Goal: Check status: Check status

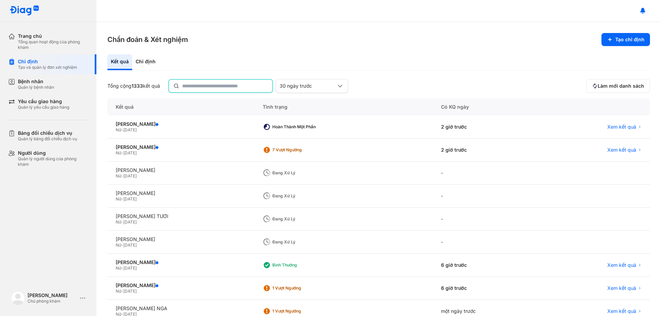
click at [225, 86] on input "text" at bounding box center [225, 86] width 86 height 12
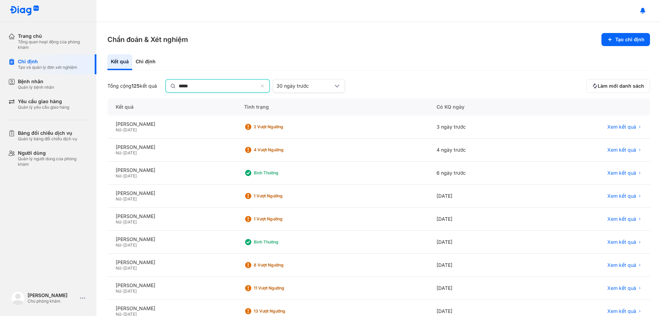
drag, startPoint x: 133, startPoint y: 84, endPoint x: 121, endPoint y: 84, distance: 12.0
click at [121, 84] on div "Tổng cộng 125 kết quả ***** 30 ngày trước" at bounding box center [345, 86] width 476 height 14
type input "*"
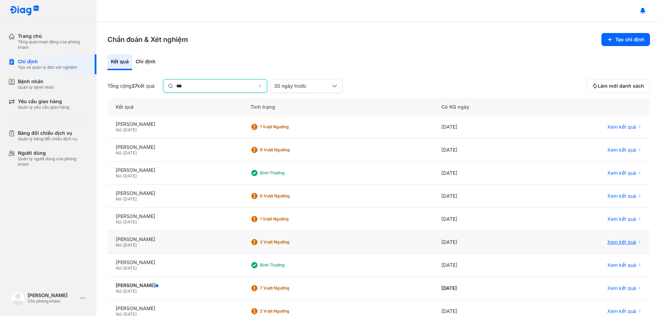
type input "**"
click at [613, 240] on span "Xem kết quả" at bounding box center [621, 243] width 29 height 6
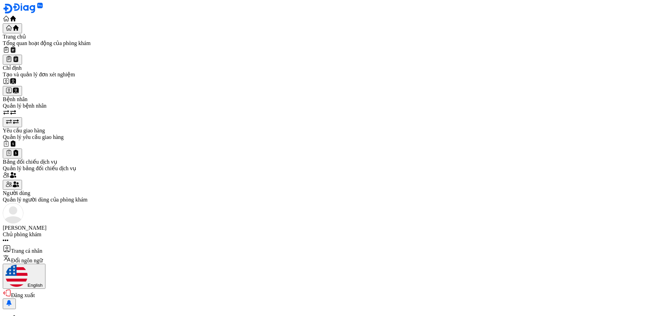
type input "*****"
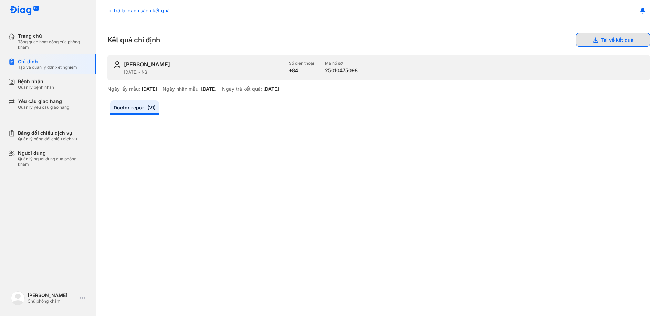
click at [607, 40] on button "Tải về kết quả" at bounding box center [613, 40] width 74 height 14
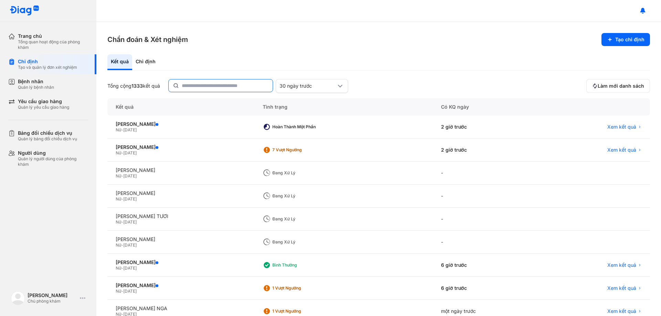
click at [215, 88] on input "text" at bounding box center [225, 85] width 87 height 12
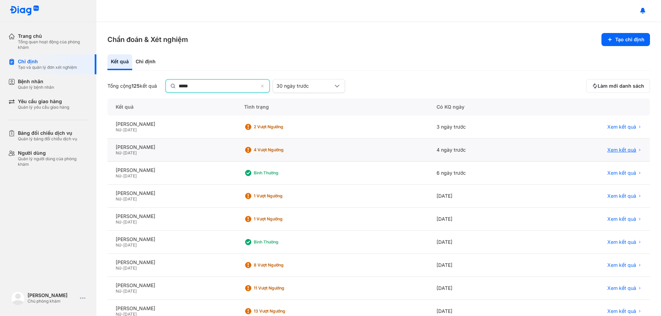
type input "*****"
click at [616, 148] on span "Xem kết quả" at bounding box center [621, 151] width 29 height 6
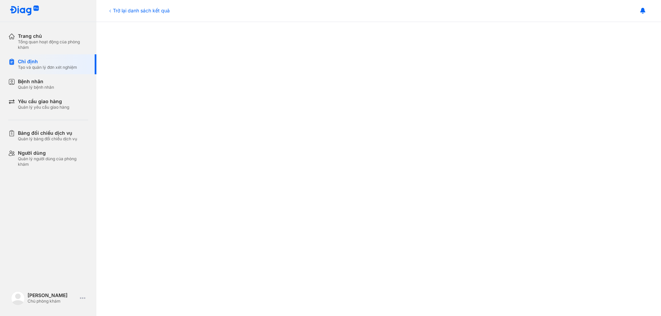
scroll to position [140, 0]
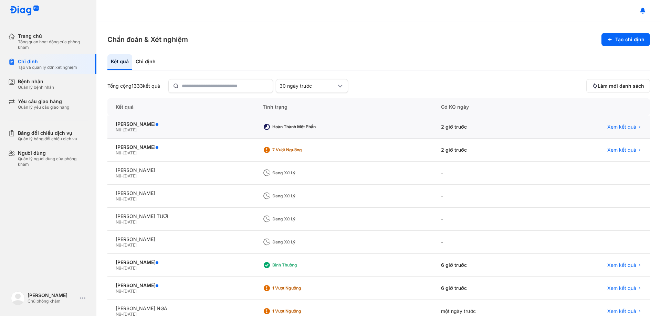
click at [623, 126] on span "Xem kết quả" at bounding box center [621, 127] width 29 height 6
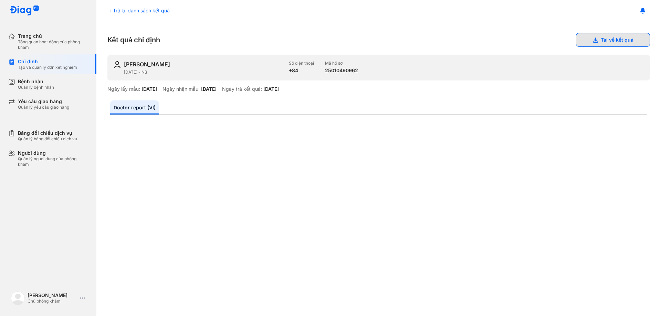
click at [609, 40] on button "Tải về kết quả" at bounding box center [613, 40] width 74 height 14
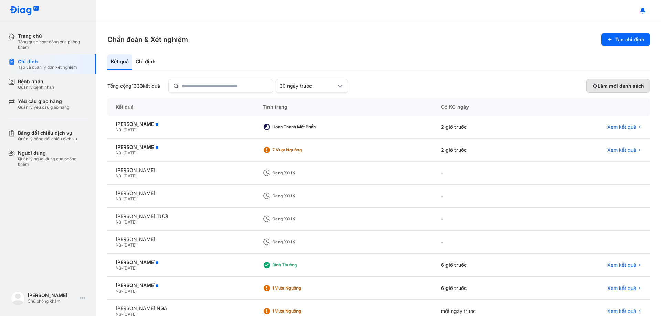
click at [605, 86] on span "Làm mới danh sách" at bounding box center [620, 86] width 46 height 6
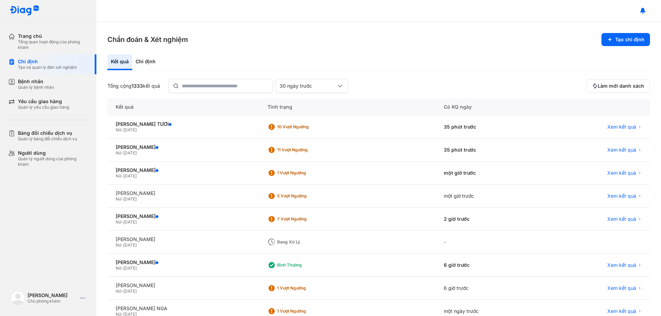
click at [212, 38] on section "Chẩn đoán & Xét nghiệm Tạo chỉ định" at bounding box center [378, 39] width 542 height 13
click at [616, 127] on span "Xem kết quả" at bounding box center [621, 127] width 29 height 6
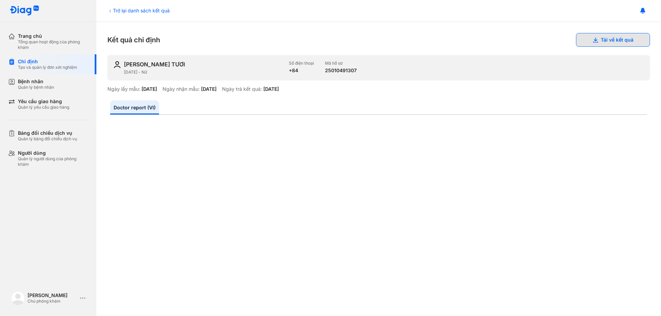
click at [603, 38] on button "Tải về kết quả" at bounding box center [613, 40] width 74 height 14
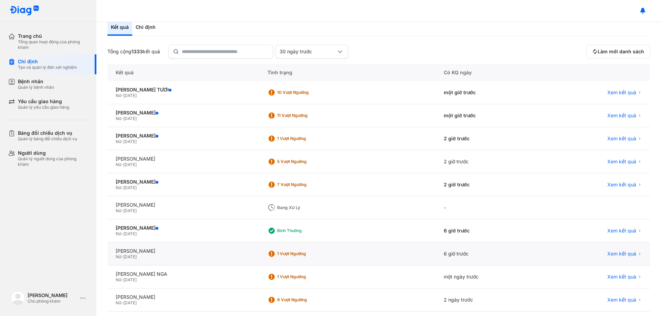
scroll to position [66, 0]
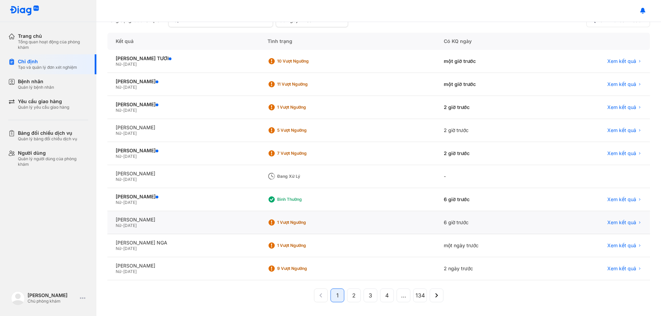
click at [610, 219] on div "Xem kết quả" at bounding box center [596, 222] width 107 height 23
click at [617, 223] on span "Xem kết quả" at bounding box center [621, 223] width 29 height 6
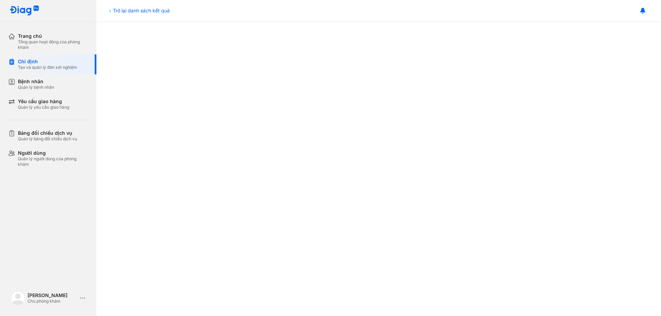
scroll to position [347, 0]
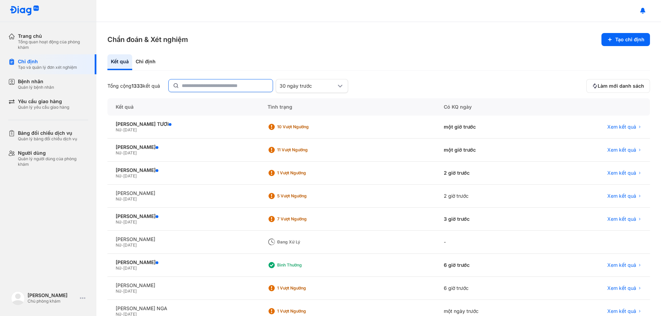
click at [202, 83] on input "text" at bounding box center [225, 85] width 87 height 12
click at [202, 83] on input "text" at bounding box center [225, 86] width 86 height 12
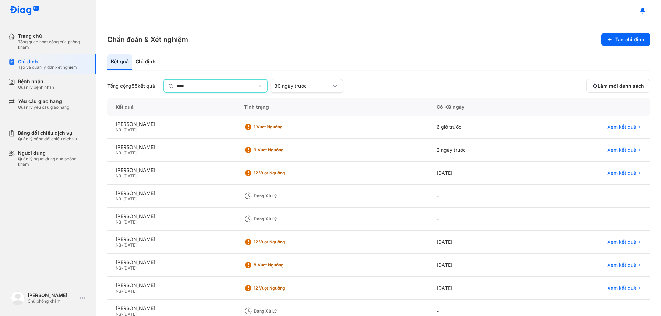
type input "****"
click at [614, 151] on span "Xem kết quả" at bounding box center [621, 151] width 29 height 6
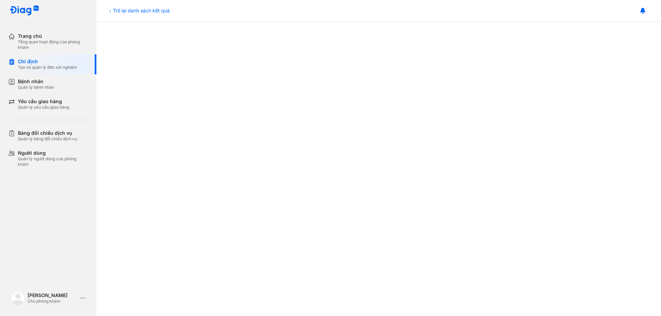
scroll to position [347, 0]
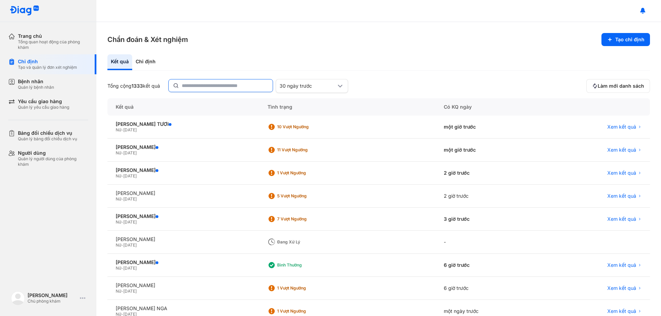
click at [224, 80] on input "text" at bounding box center [225, 85] width 87 height 12
click at [223, 92] on input "text" at bounding box center [225, 86] width 86 height 12
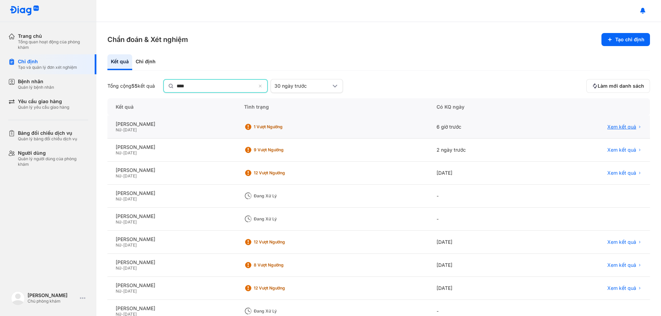
type input "****"
click at [608, 126] on span "Xem kết quả" at bounding box center [621, 127] width 29 height 6
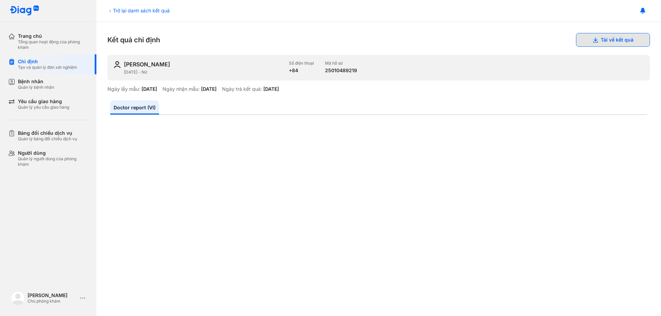
click at [592, 42] on icon at bounding box center [595, 40] width 6 height 6
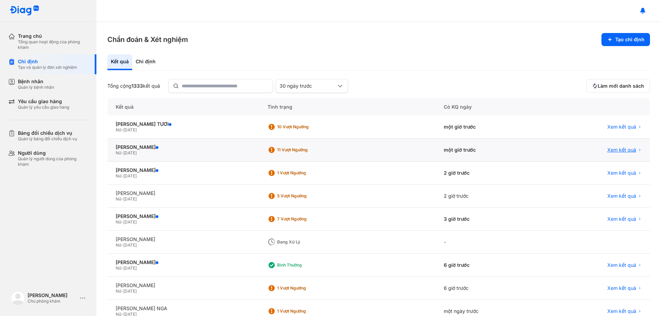
click at [615, 150] on span "Xem kết quả" at bounding box center [621, 150] width 29 height 6
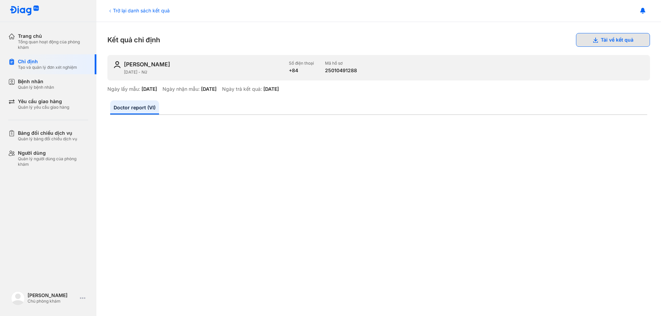
click at [601, 37] on button "Tải về kết quả" at bounding box center [613, 40] width 74 height 14
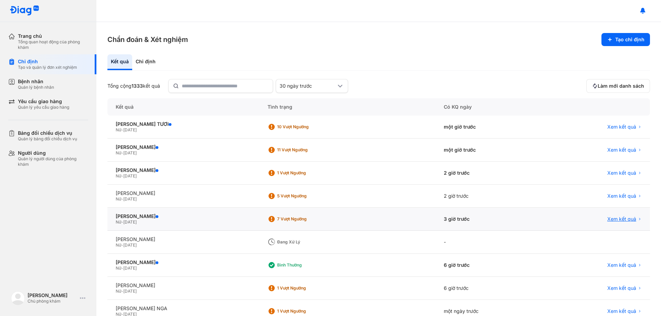
click at [625, 220] on span "Xem kết quả" at bounding box center [621, 219] width 29 height 6
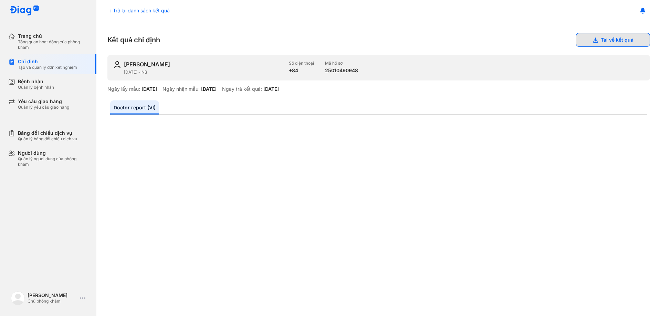
click at [592, 39] on icon at bounding box center [595, 40] width 6 height 6
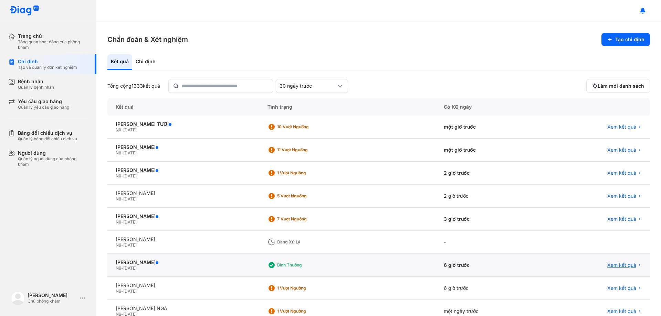
click at [612, 265] on span "Xem kết quả" at bounding box center [621, 265] width 29 height 6
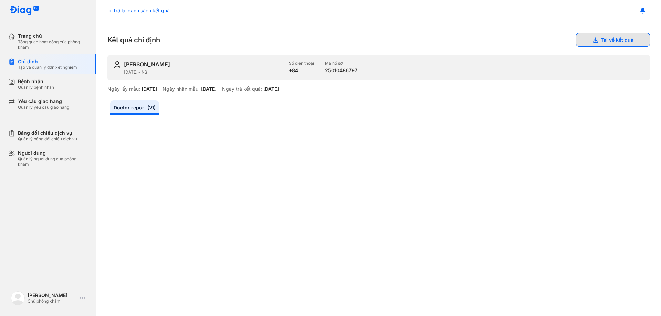
click at [604, 39] on button "Tải về kết quả" at bounding box center [613, 40] width 74 height 14
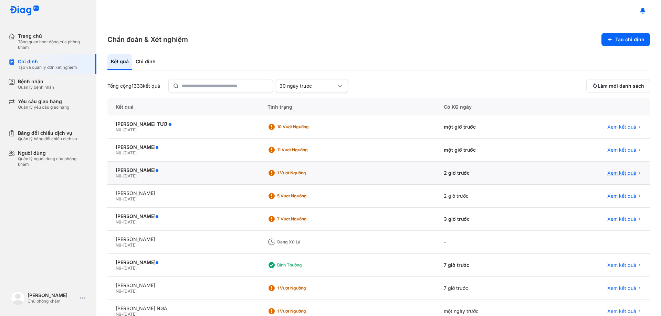
click at [619, 173] on span "Xem kết quả" at bounding box center [621, 173] width 29 height 6
click at [192, 89] on input "text" at bounding box center [225, 85] width 87 height 12
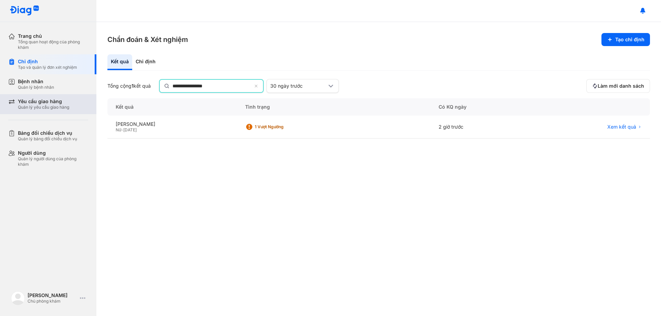
type input "**********"
click at [43, 105] on div "Quản lý yêu cầu giao hàng" at bounding box center [43, 108] width 51 height 6
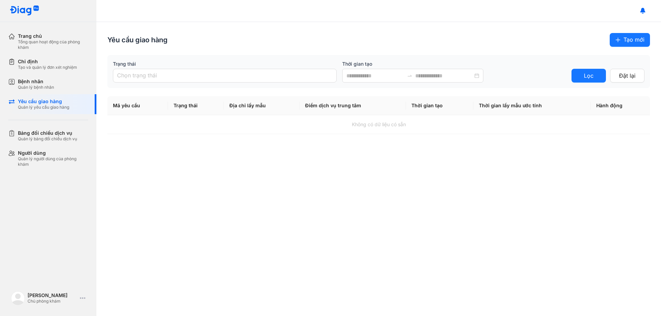
click at [630, 38] on span "Tạo mới" at bounding box center [633, 39] width 21 height 9
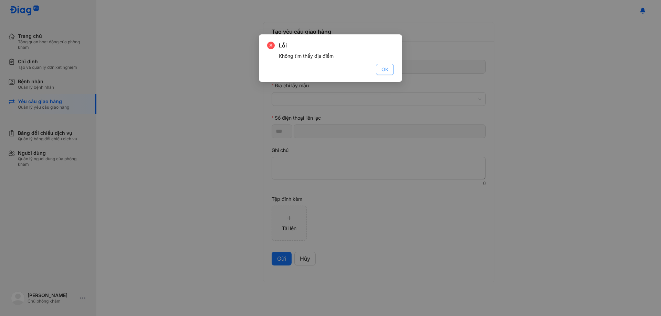
click at [386, 72] on span "OK" at bounding box center [384, 70] width 7 height 8
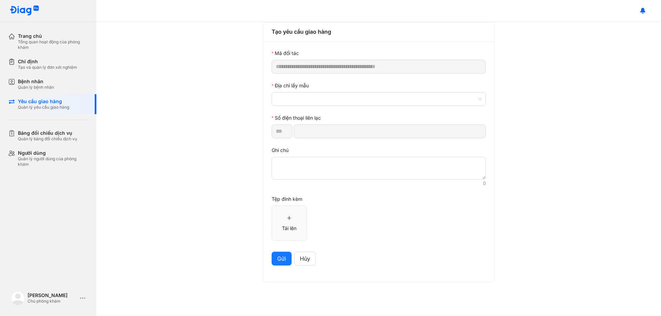
click at [322, 34] on div "Tạo yêu cầu giao hàng" at bounding box center [379, 32] width 214 height 9
drag, startPoint x: 315, startPoint y: 80, endPoint x: 314, endPoint y: 117, distance: 36.8
click at [315, 94] on form "**********" at bounding box center [379, 158] width 214 height 216
drag, startPoint x: 313, startPoint y: 119, endPoint x: 316, endPoint y: 131, distance: 12.0
click at [313, 120] on label "Số điện thoại liên lạc" at bounding box center [296, 118] width 49 height 8
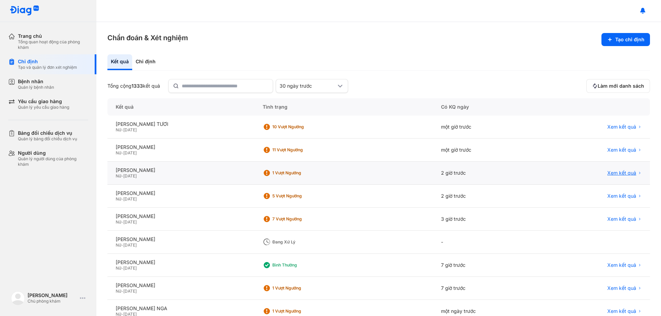
click at [607, 171] on span "Xem kết quả" at bounding box center [621, 173] width 29 height 6
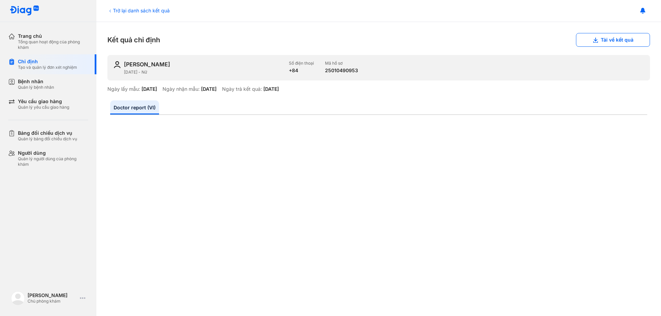
scroll to position [103, 0]
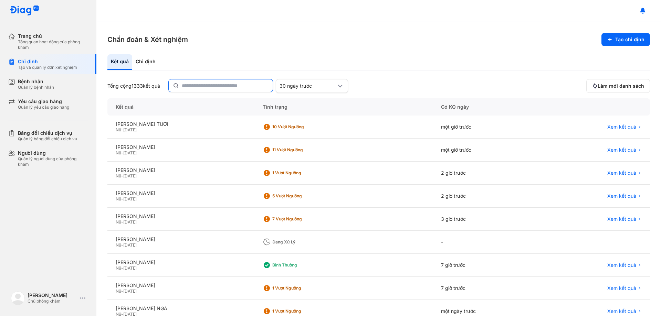
click at [204, 91] on input "text" at bounding box center [225, 85] width 87 height 12
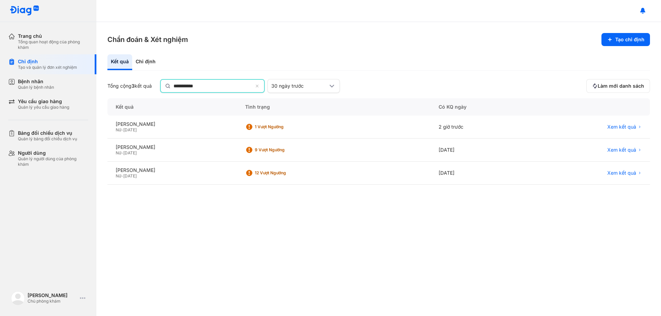
type input "**********"
click at [620, 127] on span "Xem kết quả" at bounding box center [621, 127] width 29 height 6
